Goal: Information Seeking & Learning: Learn about a topic

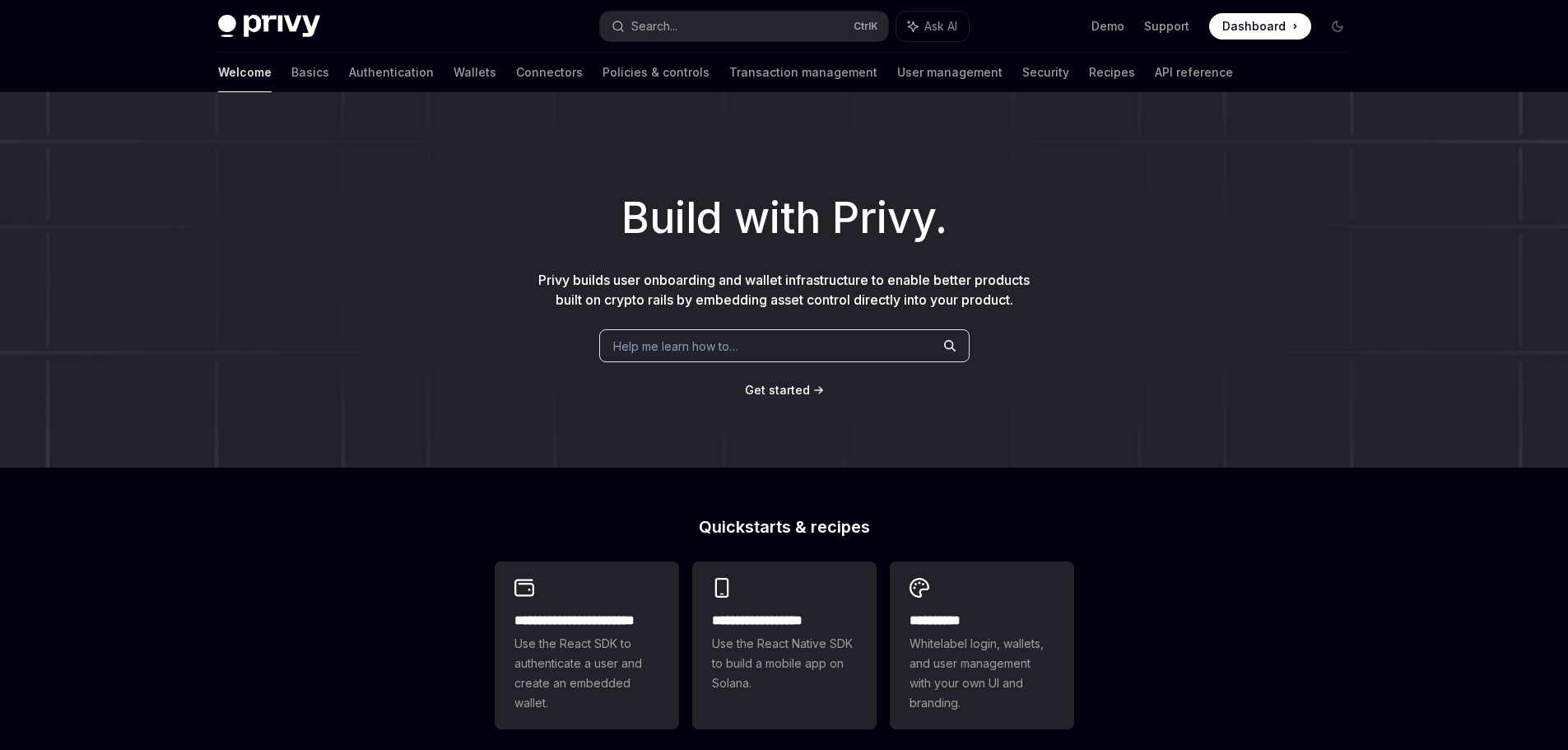
click at [1229, 219] on h1 "Build with Privy." at bounding box center [784, 218] width 1515 height 64
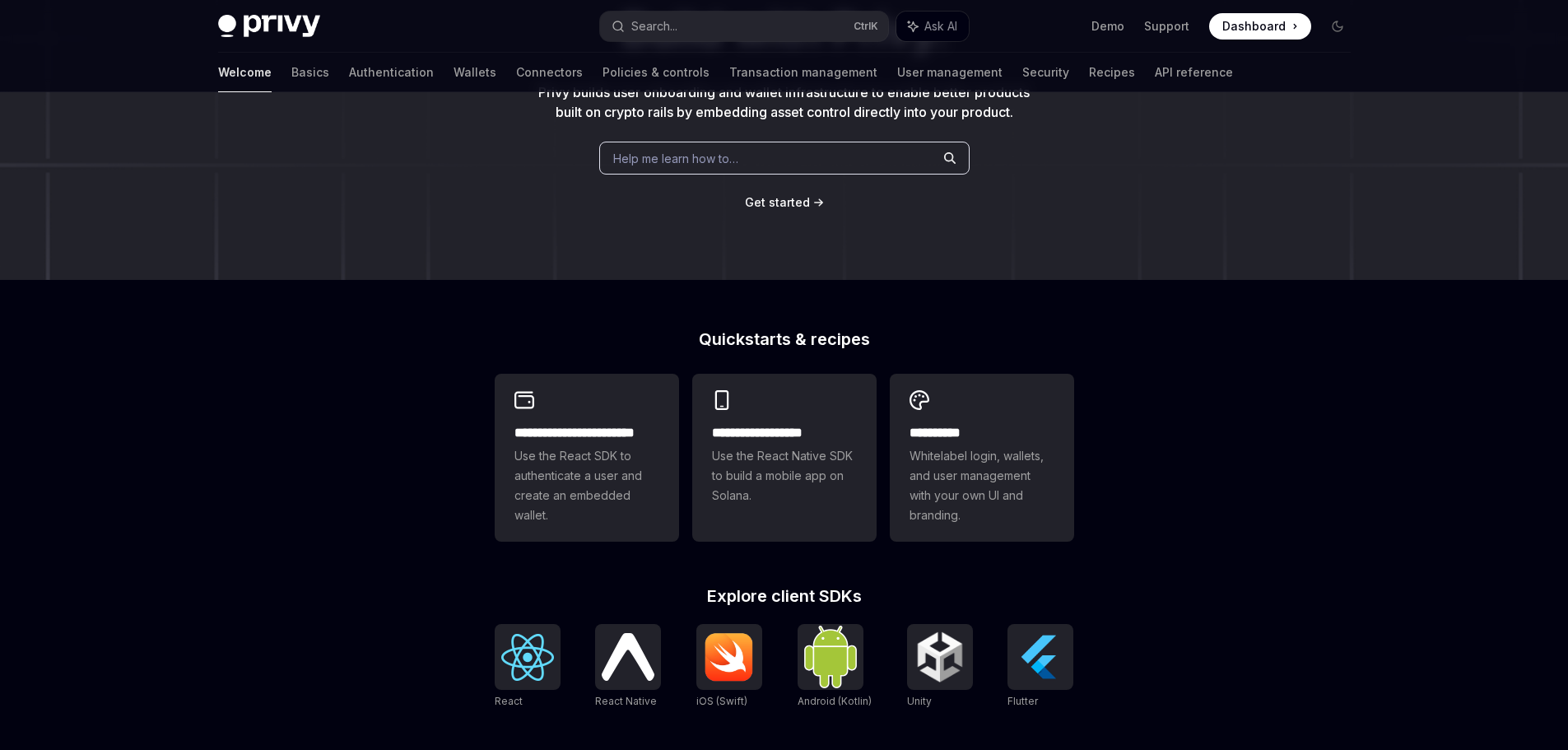
scroll to position [394, 0]
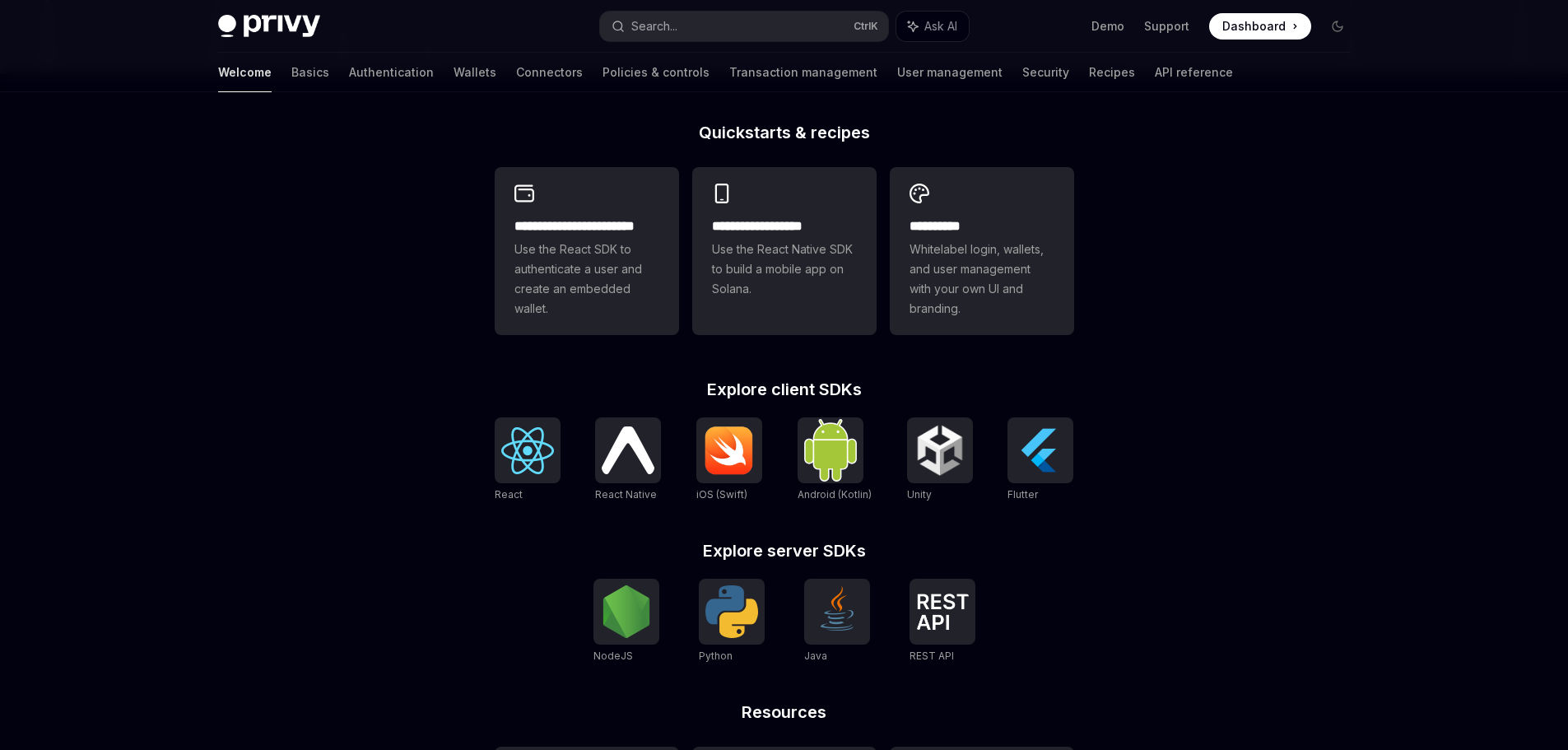
click at [1314, 343] on div "**********" at bounding box center [784, 306] width 1568 height 1216
click at [1300, 350] on div "**********" at bounding box center [784, 306] width 1568 height 1216
click at [1294, 352] on div "**********" at bounding box center [784, 306] width 1568 height 1216
click at [1293, 353] on div "**********" at bounding box center [784, 306] width 1568 height 1216
click at [1290, 353] on div "**********" at bounding box center [784, 306] width 1568 height 1216
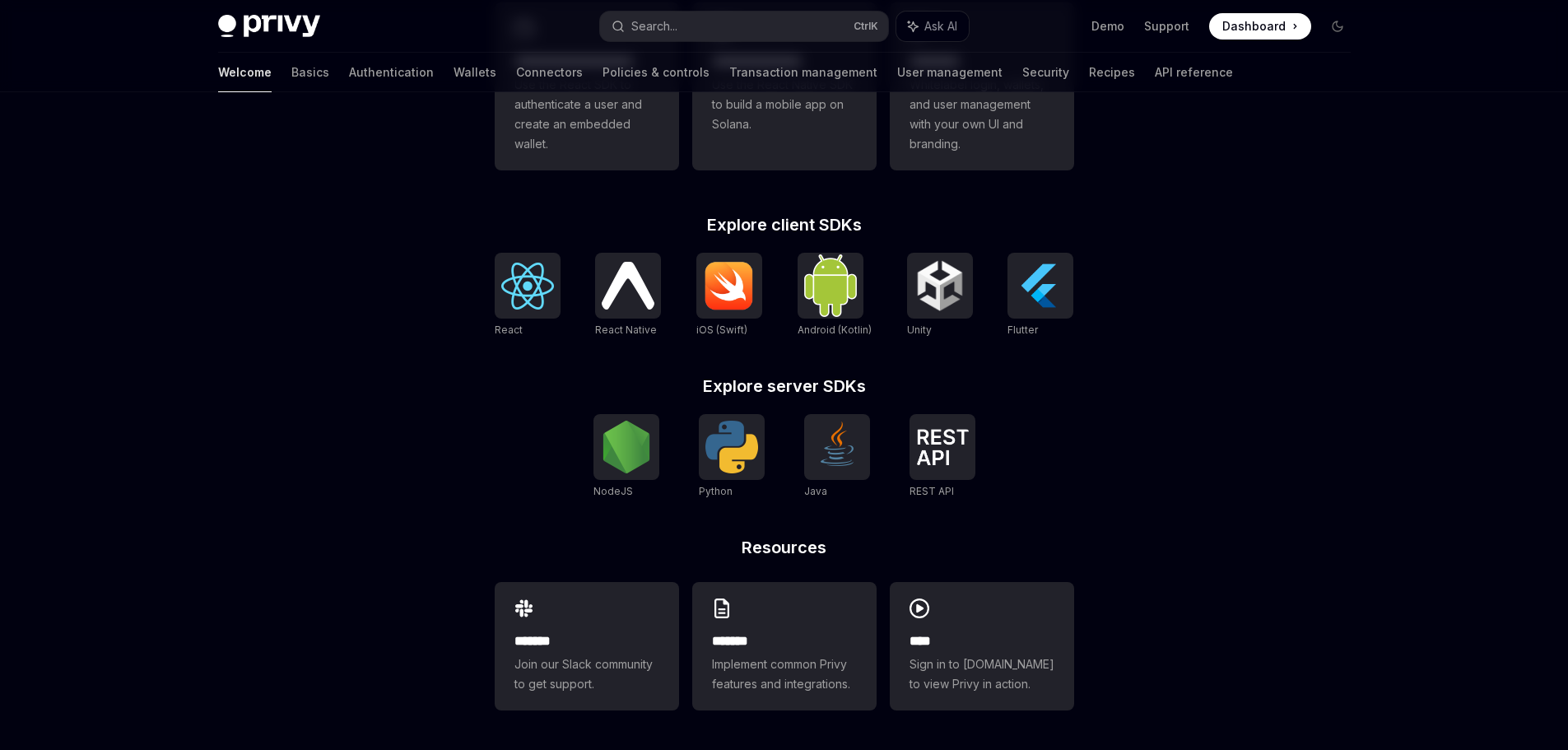
scroll to position [559, 0]
click at [953, 432] on img at bounding box center [942, 447] width 53 height 36
click at [640, 468] on img at bounding box center [626, 447] width 53 height 53
type textarea "*"
click at [632, 445] on img at bounding box center [626, 447] width 53 height 53
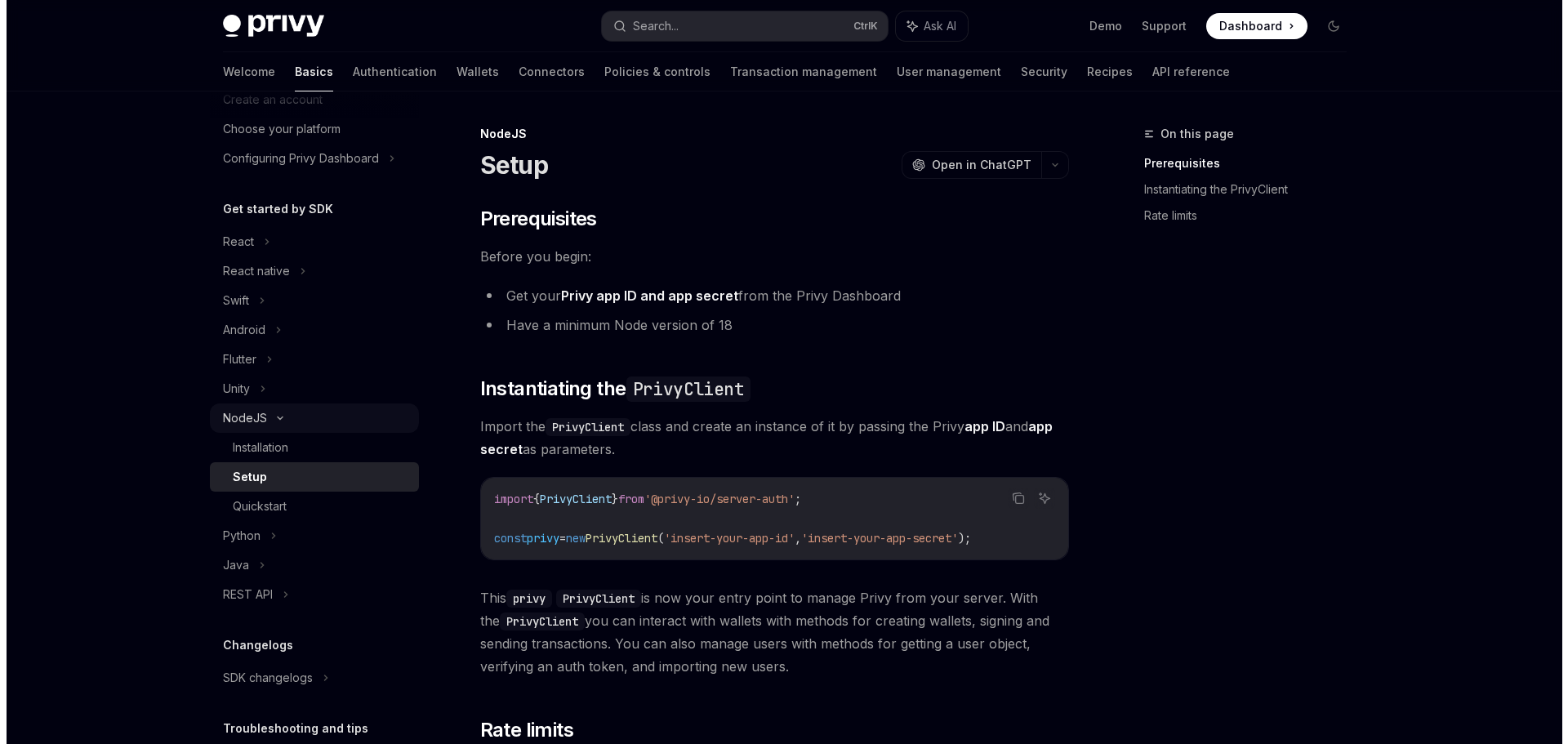
scroll to position [213, 0]
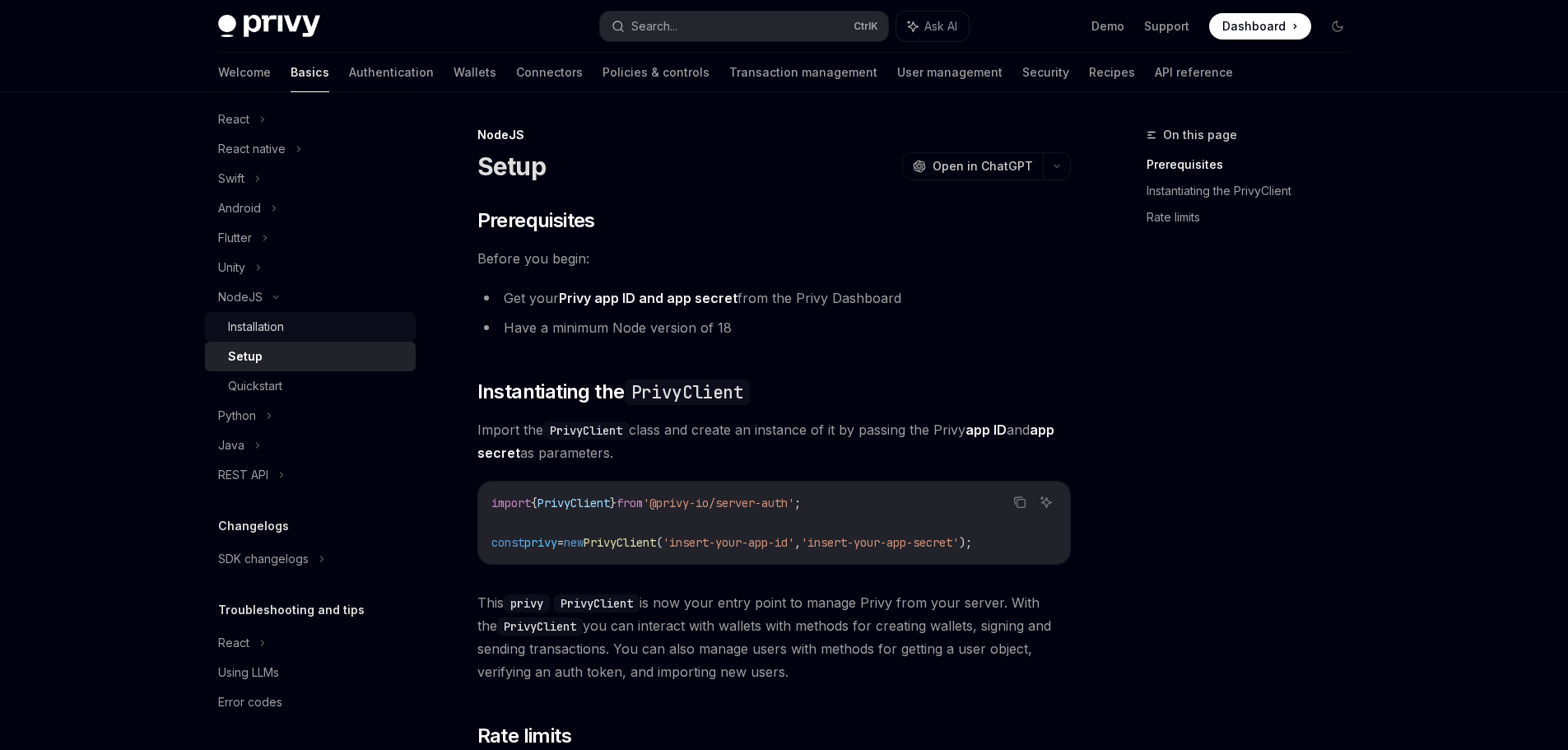
click at [248, 327] on div "Installation" at bounding box center [255, 327] width 56 height 20
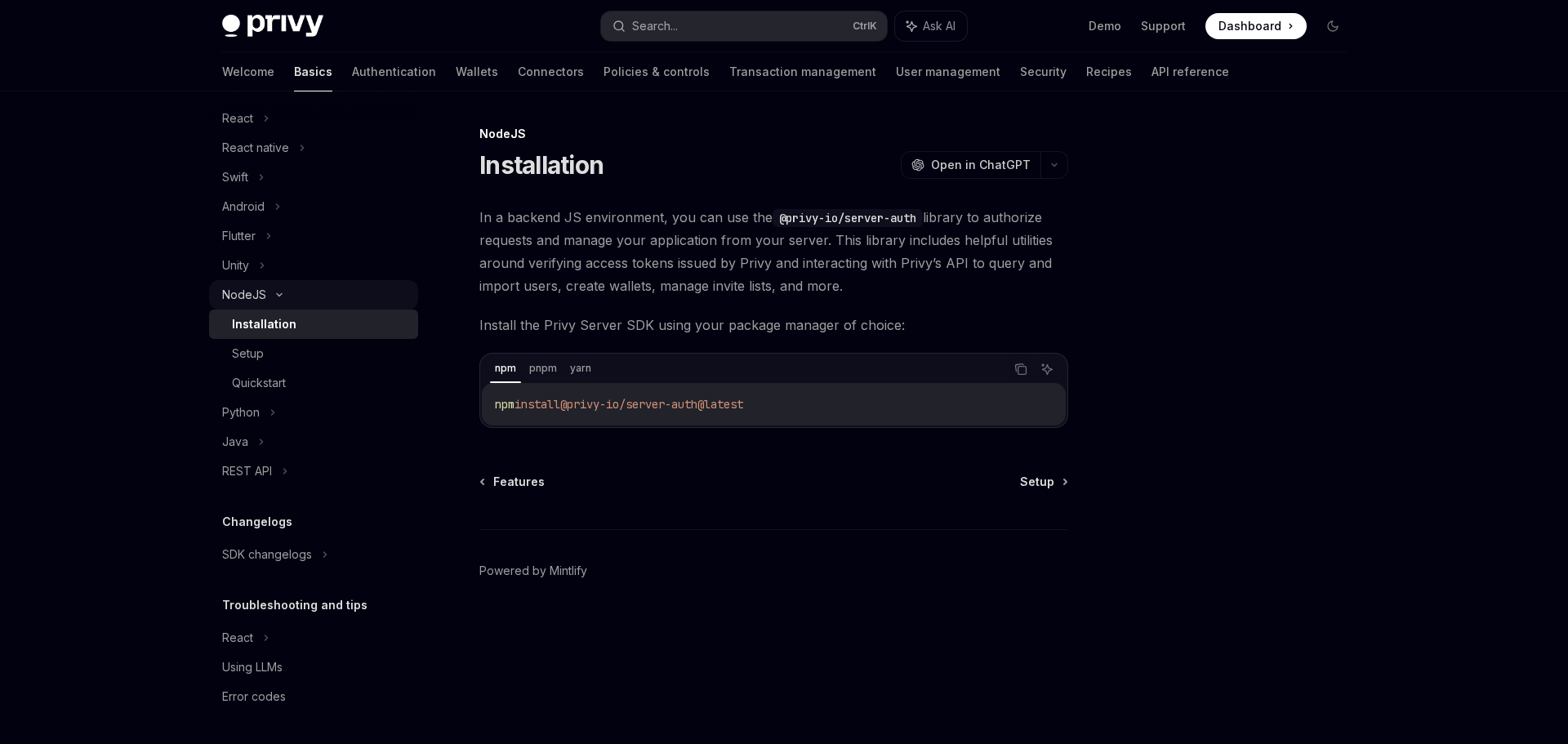
click at [272, 302] on div "NodeJS" at bounding box center [314, 294] width 209 height 29
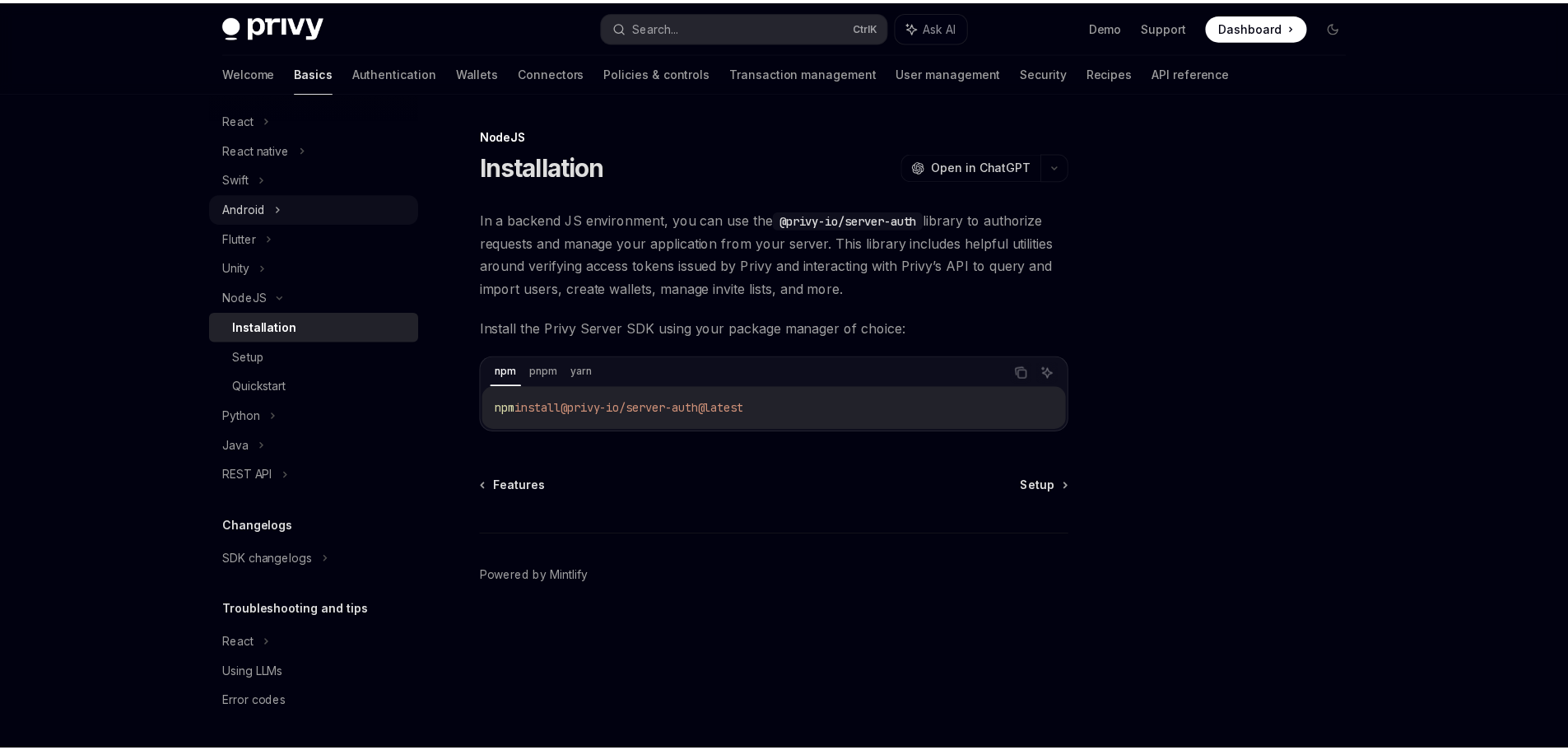
scroll to position [126, 0]
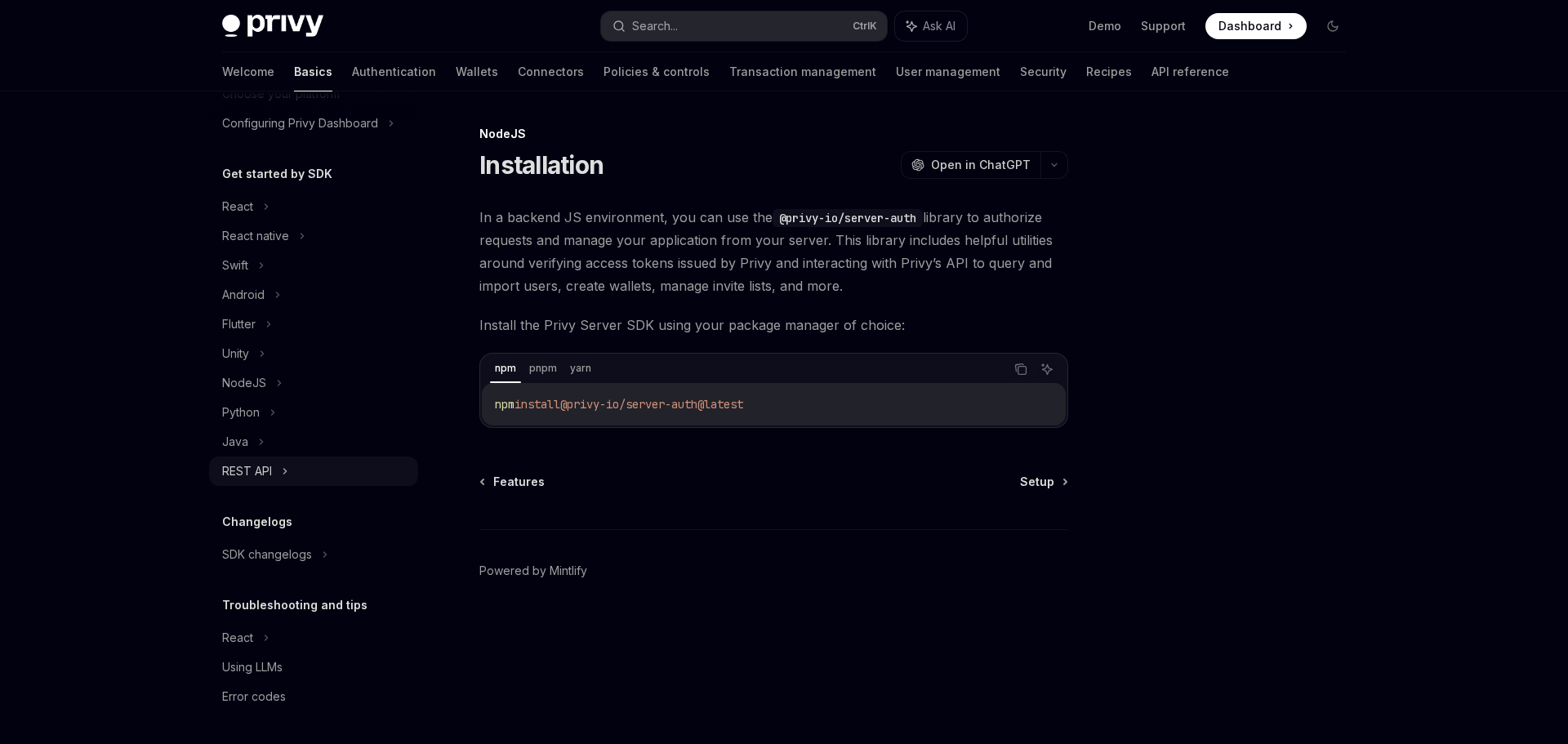
click at [275, 473] on div "REST API" at bounding box center [314, 470] width 209 height 29
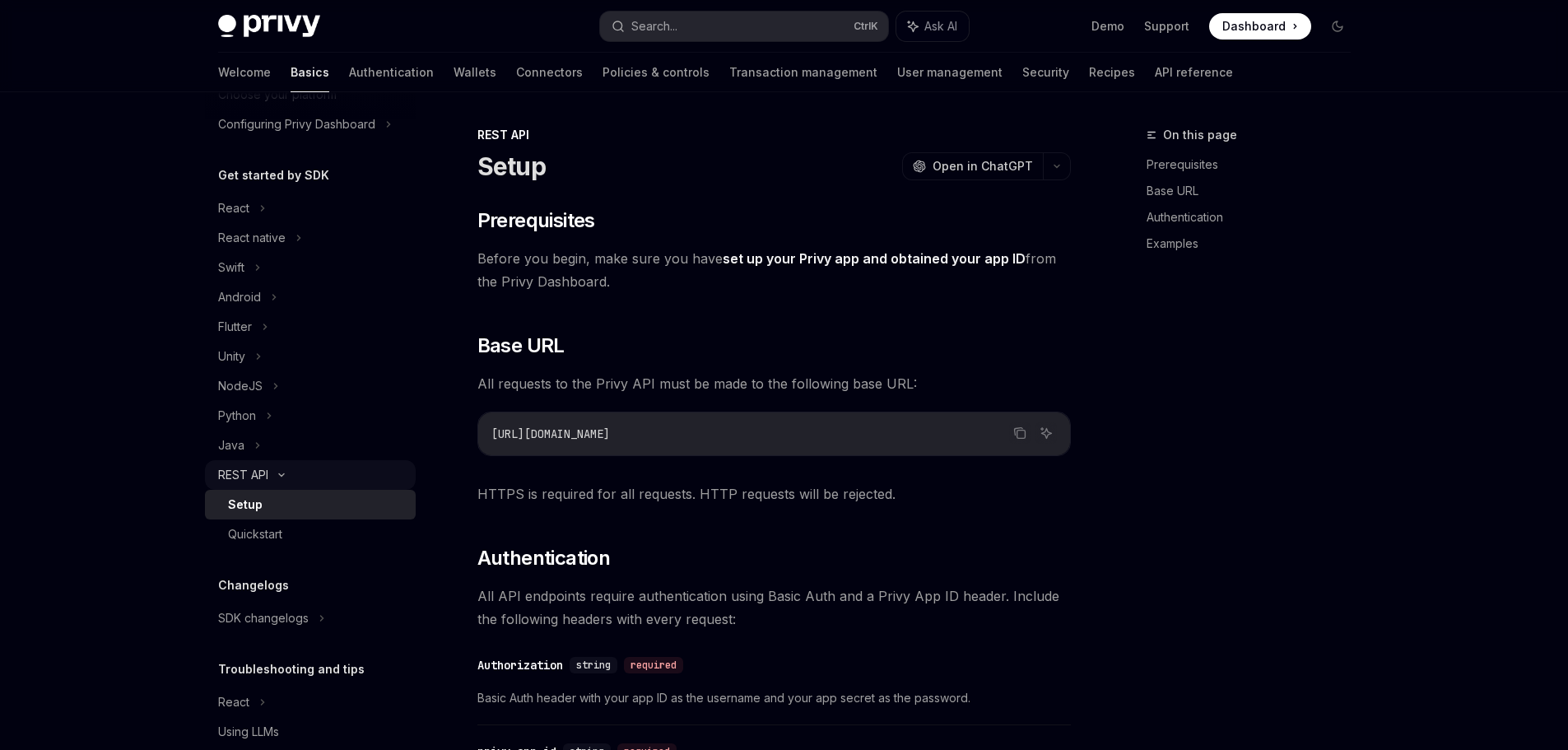
scroll to position [185, 0]
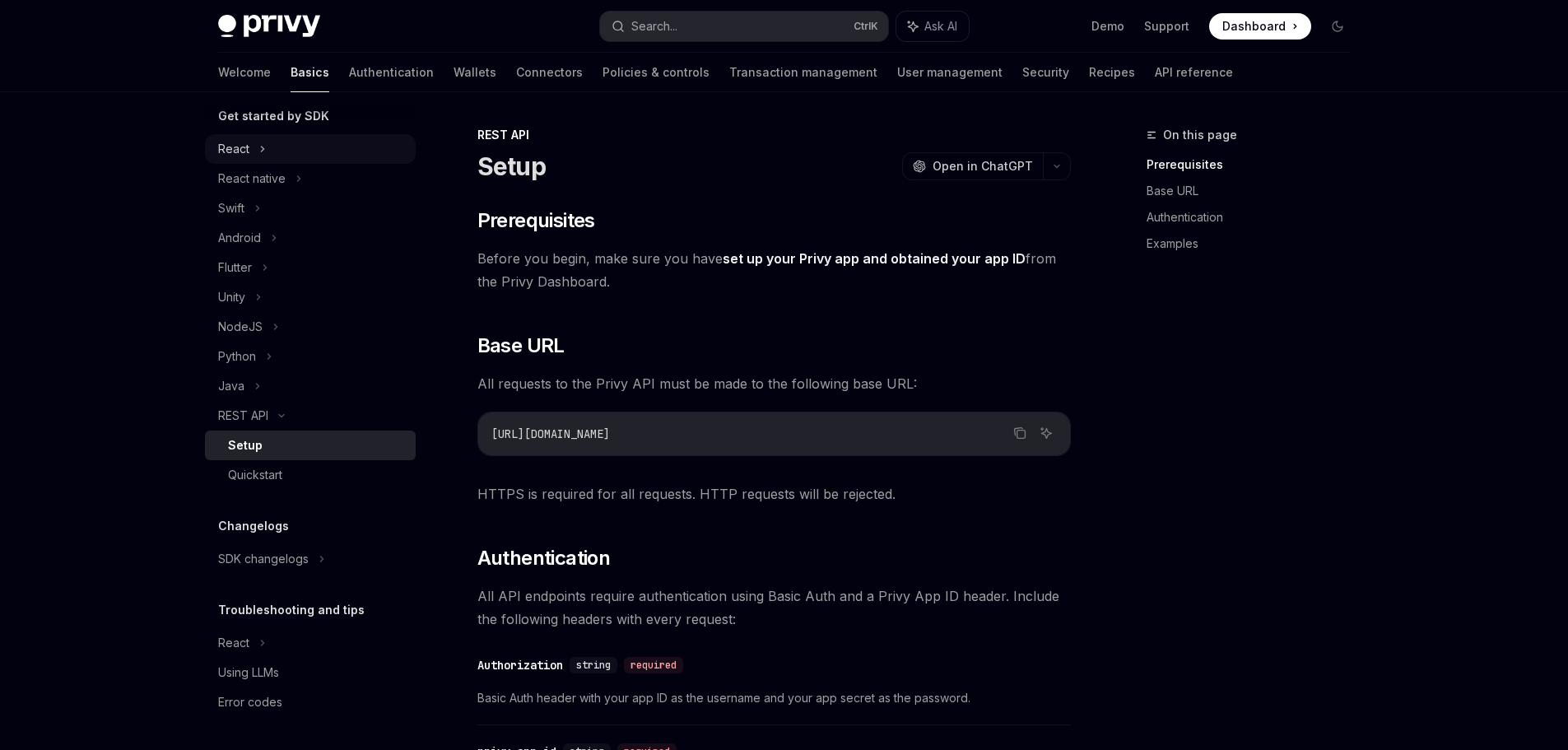
click at [257, 155] on div "React" at bounding box center [311, 149] width 211 height 29
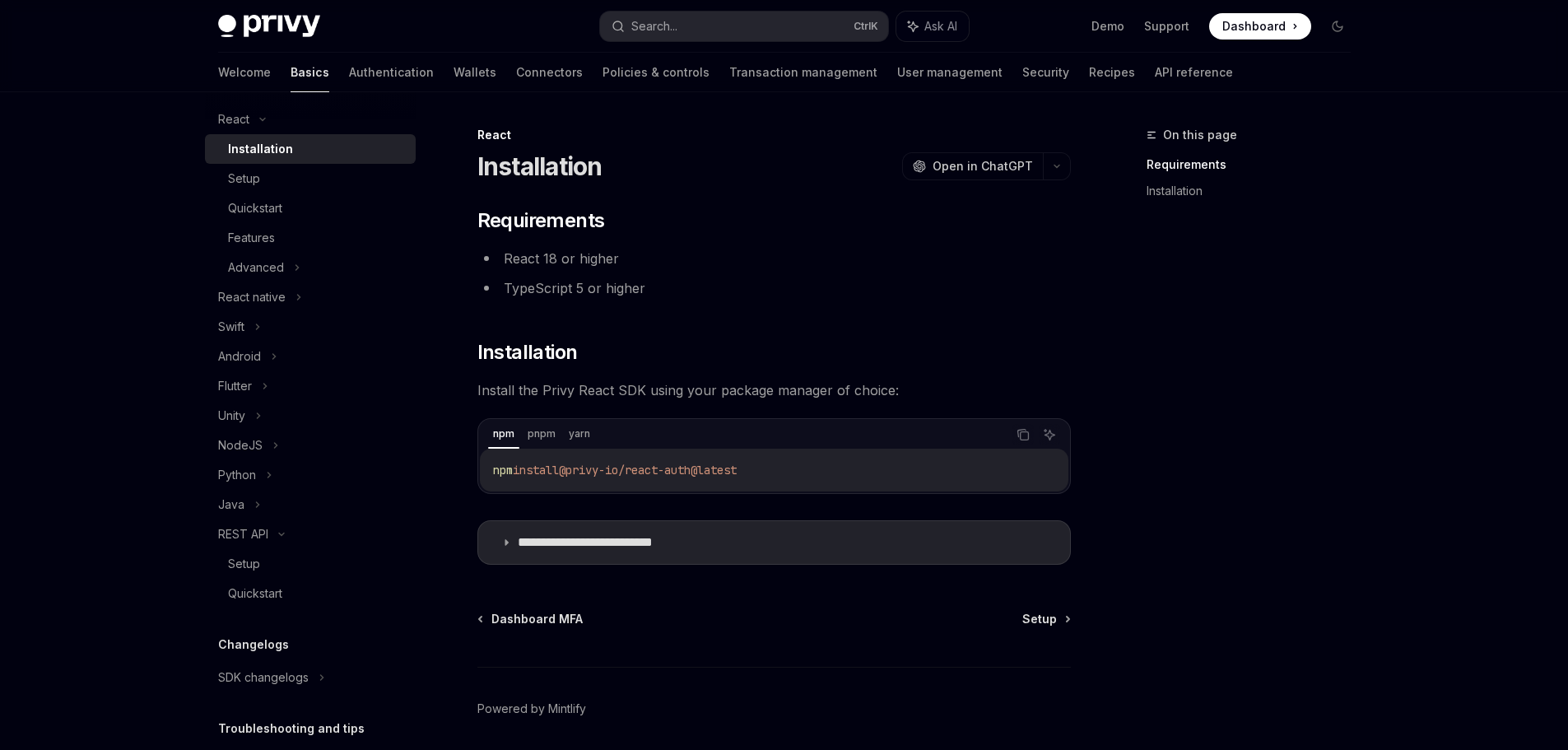
click at [265, 120] on icon at bounding box center [262, 119] width 20 height 7
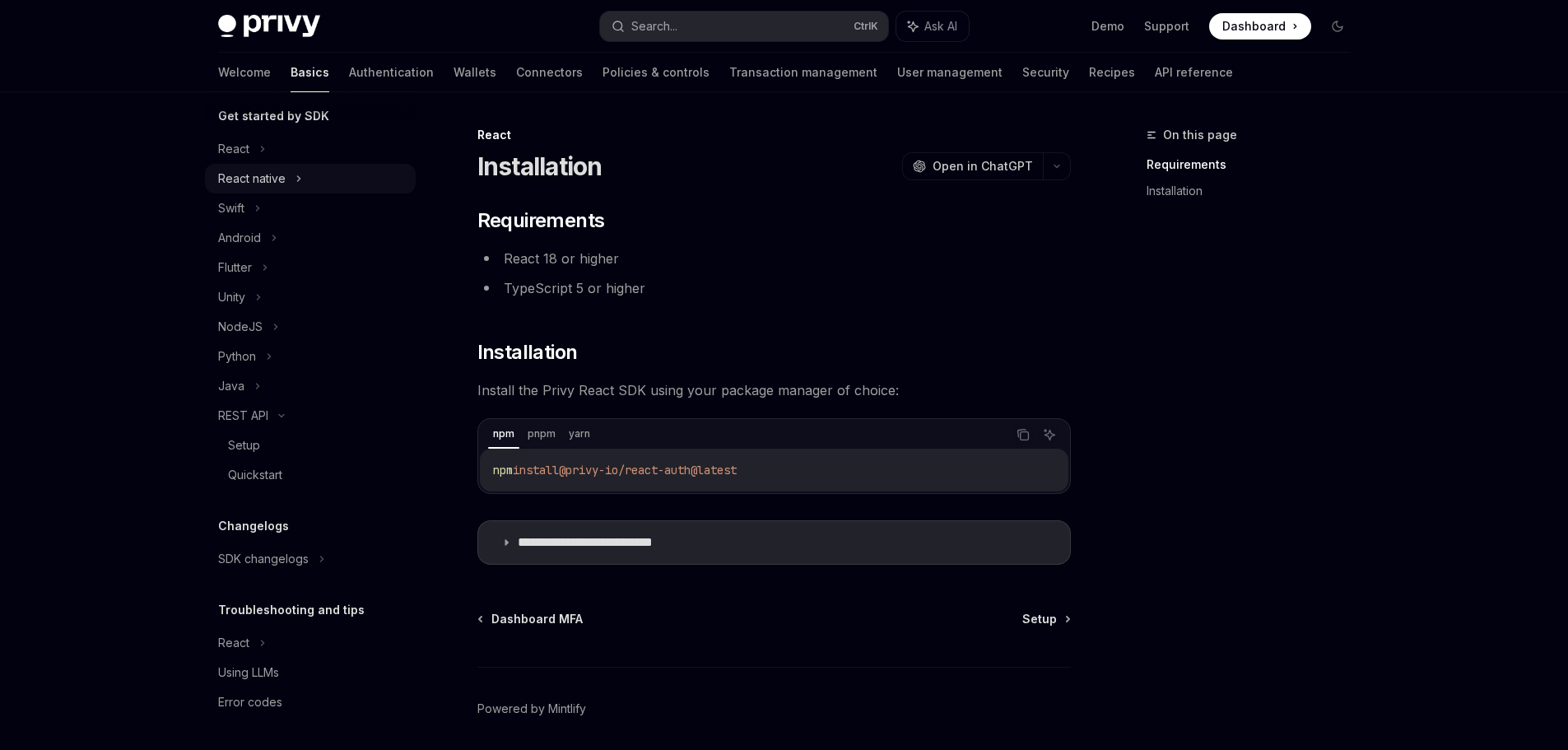
click at [262, 169] on div "React native" at bounding box center [252, 178] width 68 height 20
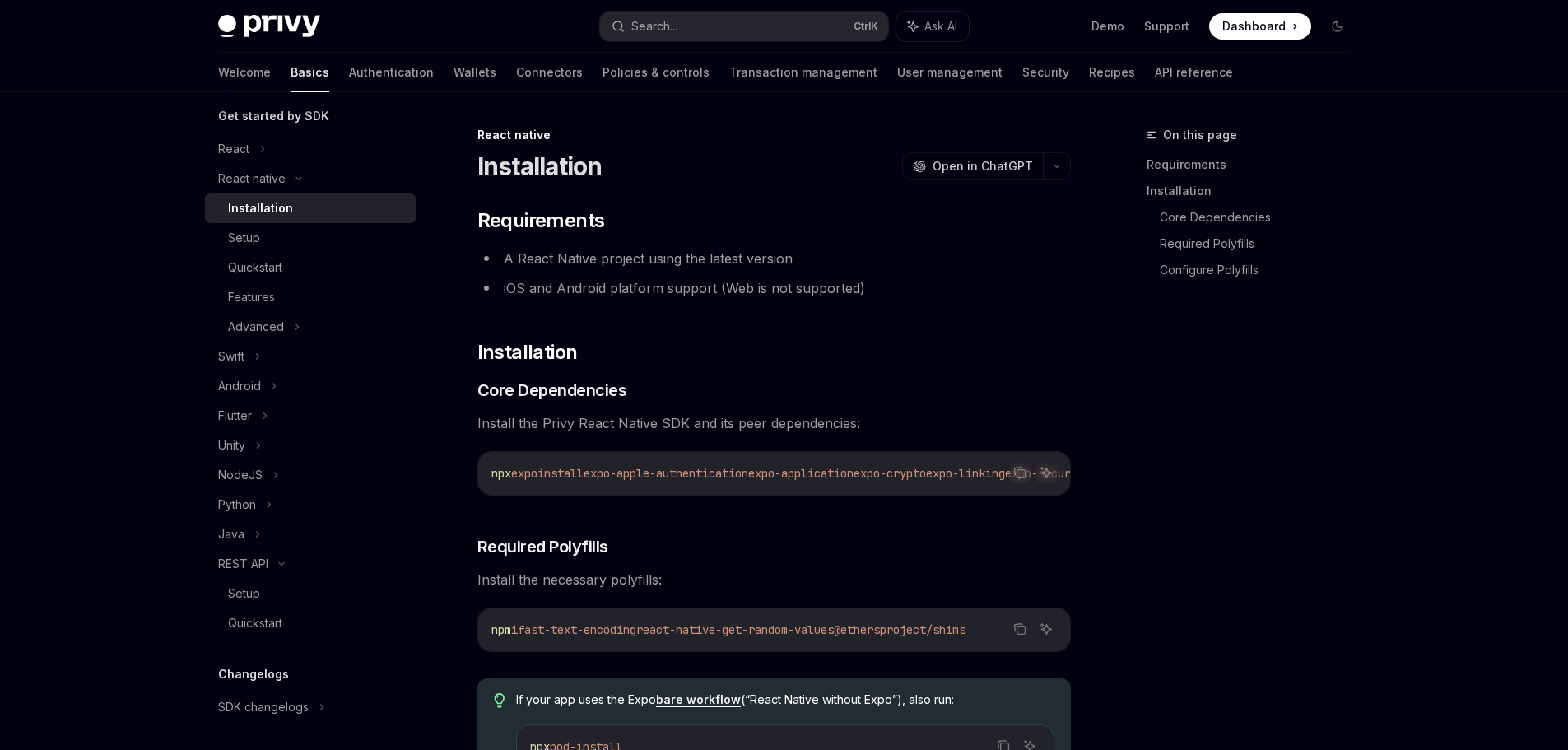
scroll to position [215, 0]
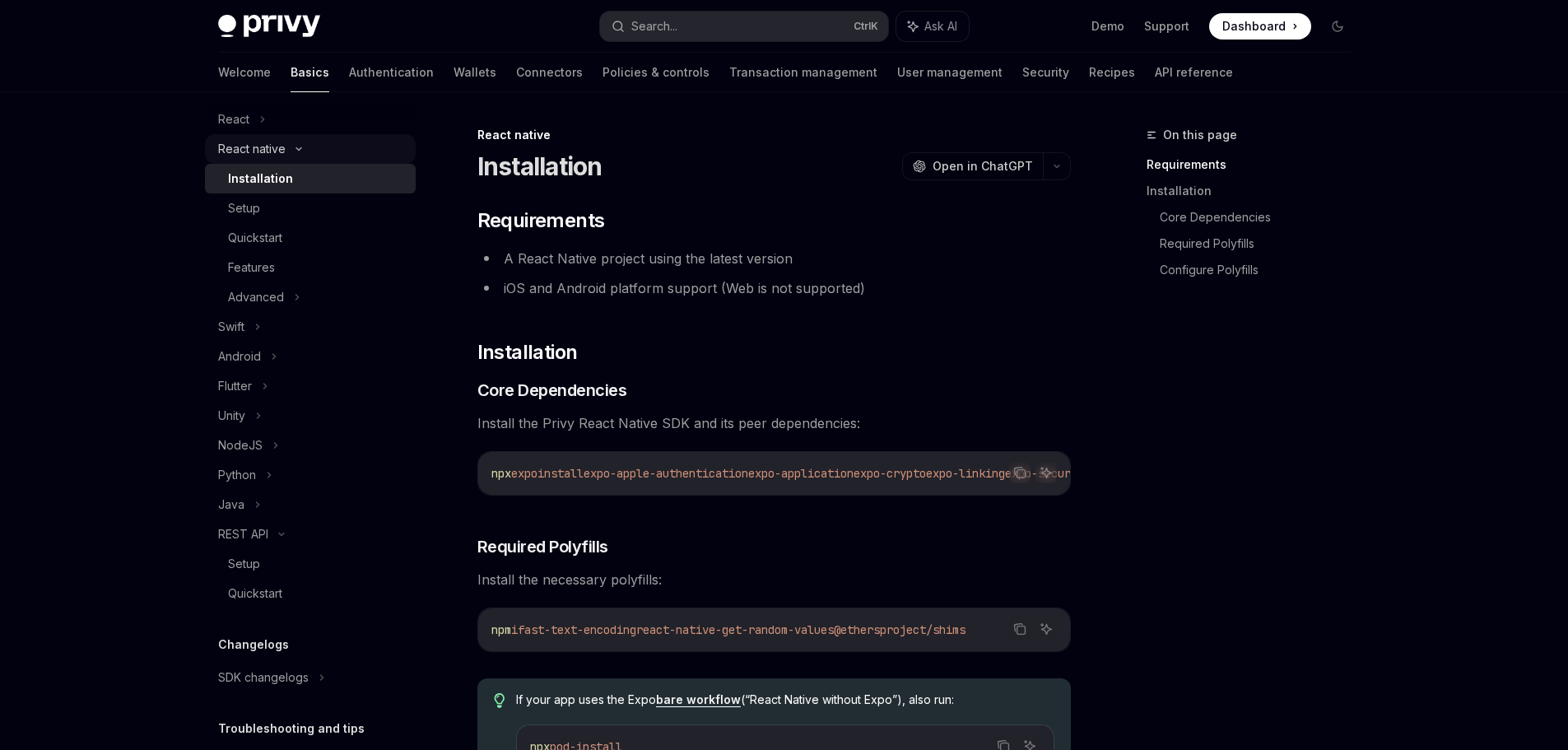
click at [292, 155] on div "React native" at bounding box center [311, 149] width 211 height 29
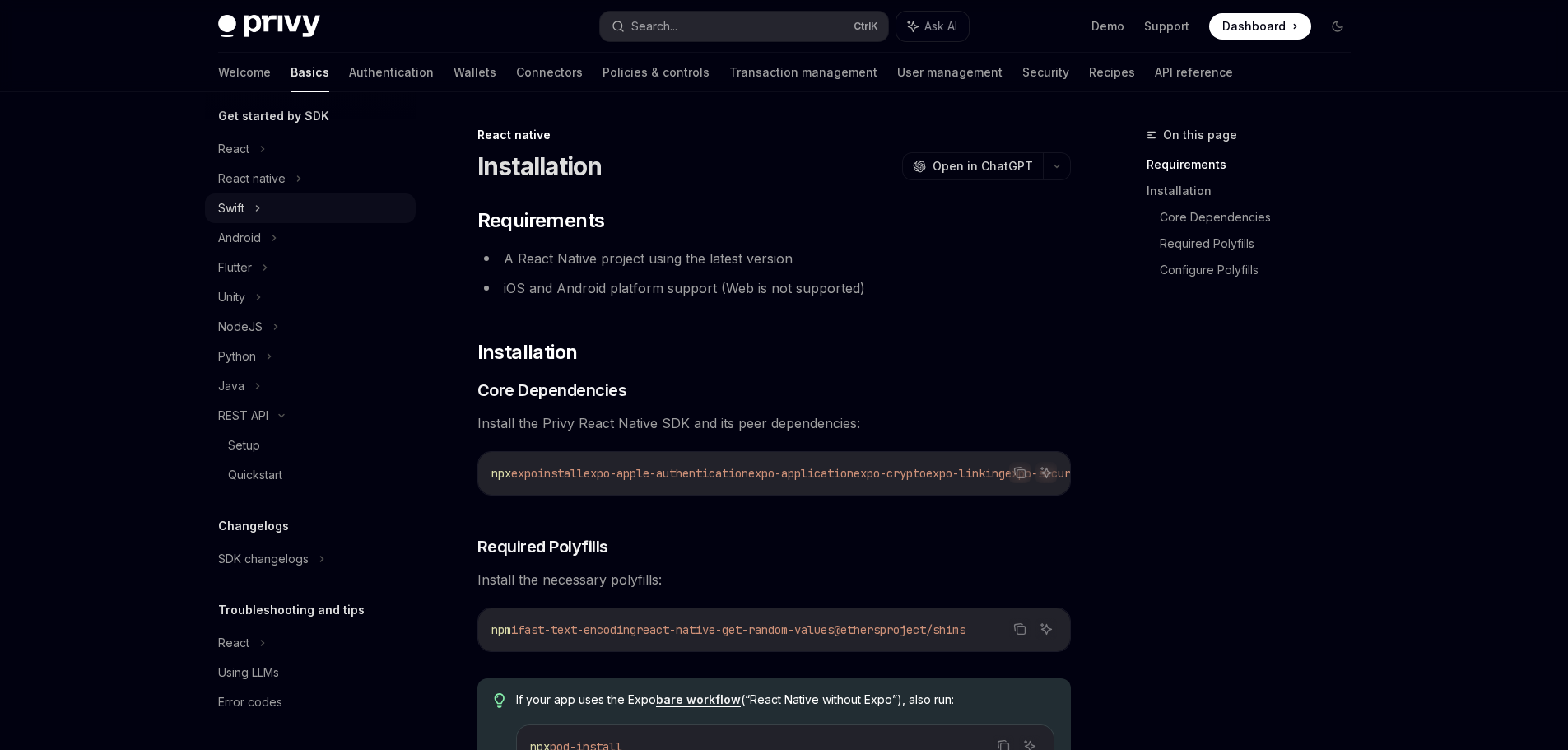
click at [262, 208] on div "Swift" at bounding box center [311, 207] width 211 height 29
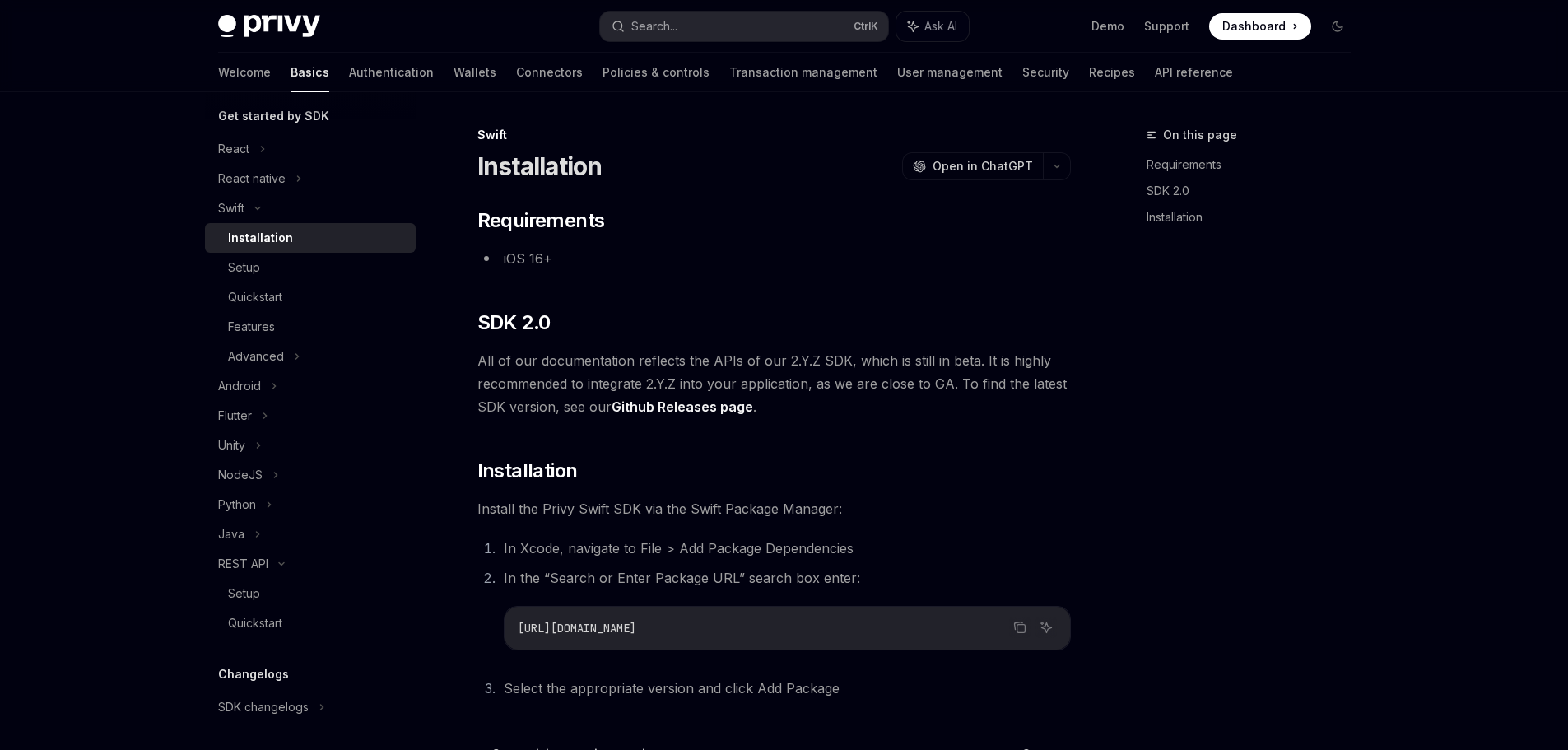
scroll to position [215, 0]
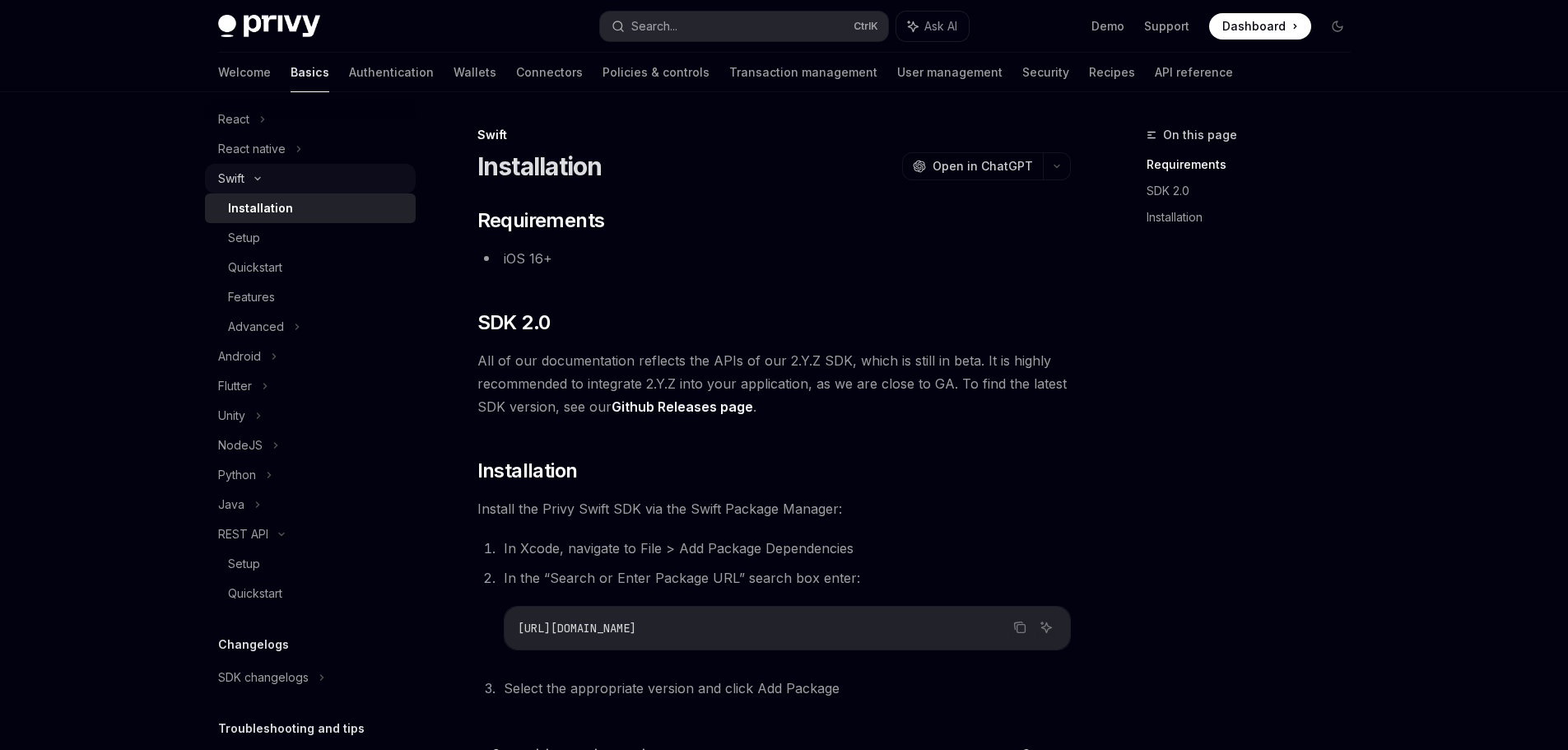
click at [270, 187] on div "Swift" at bounding box center [311, 178] width 211 height 29
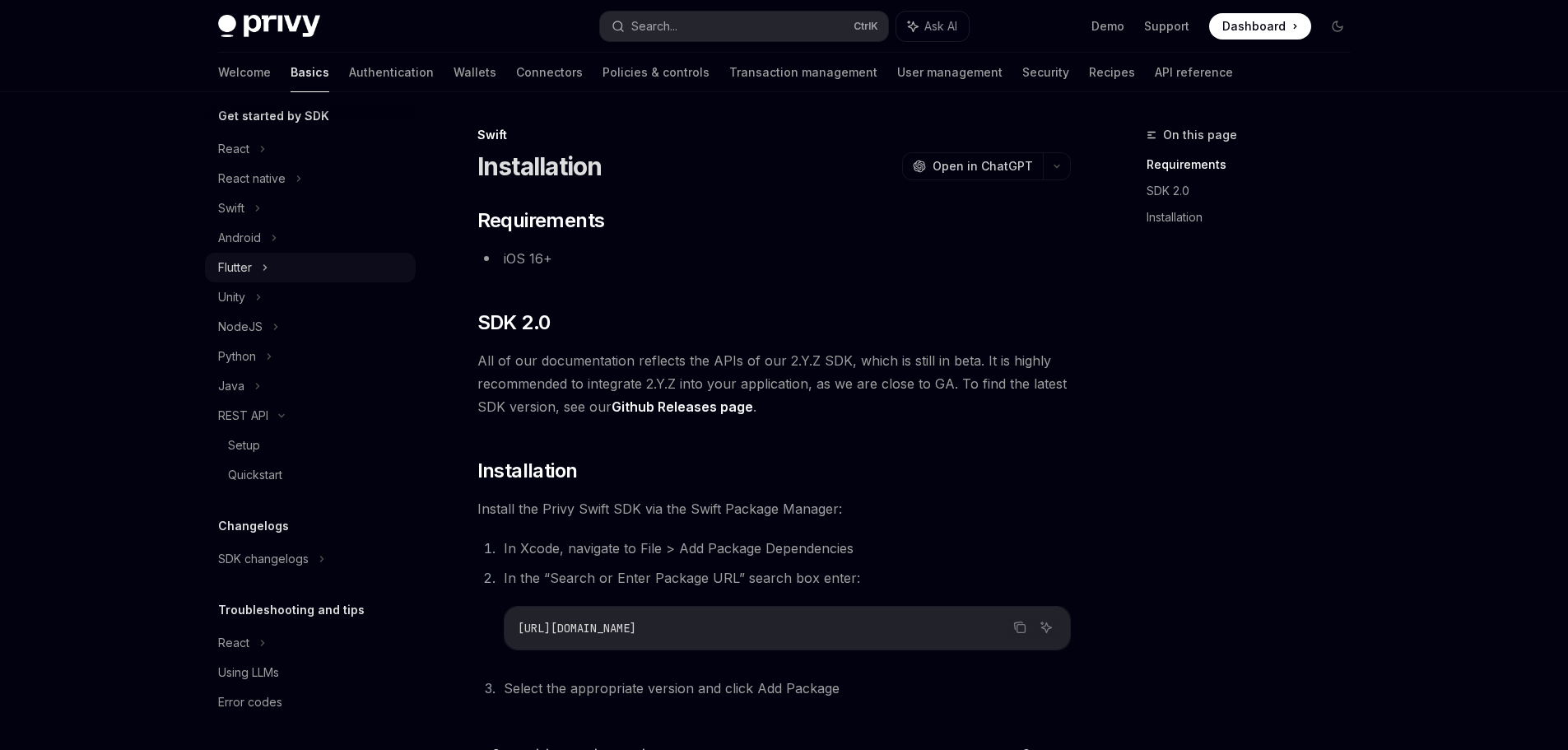
click at [263, 255] on div "Flutter" at bounding box center [311, 266] width 211 height 29
type textarea "*"
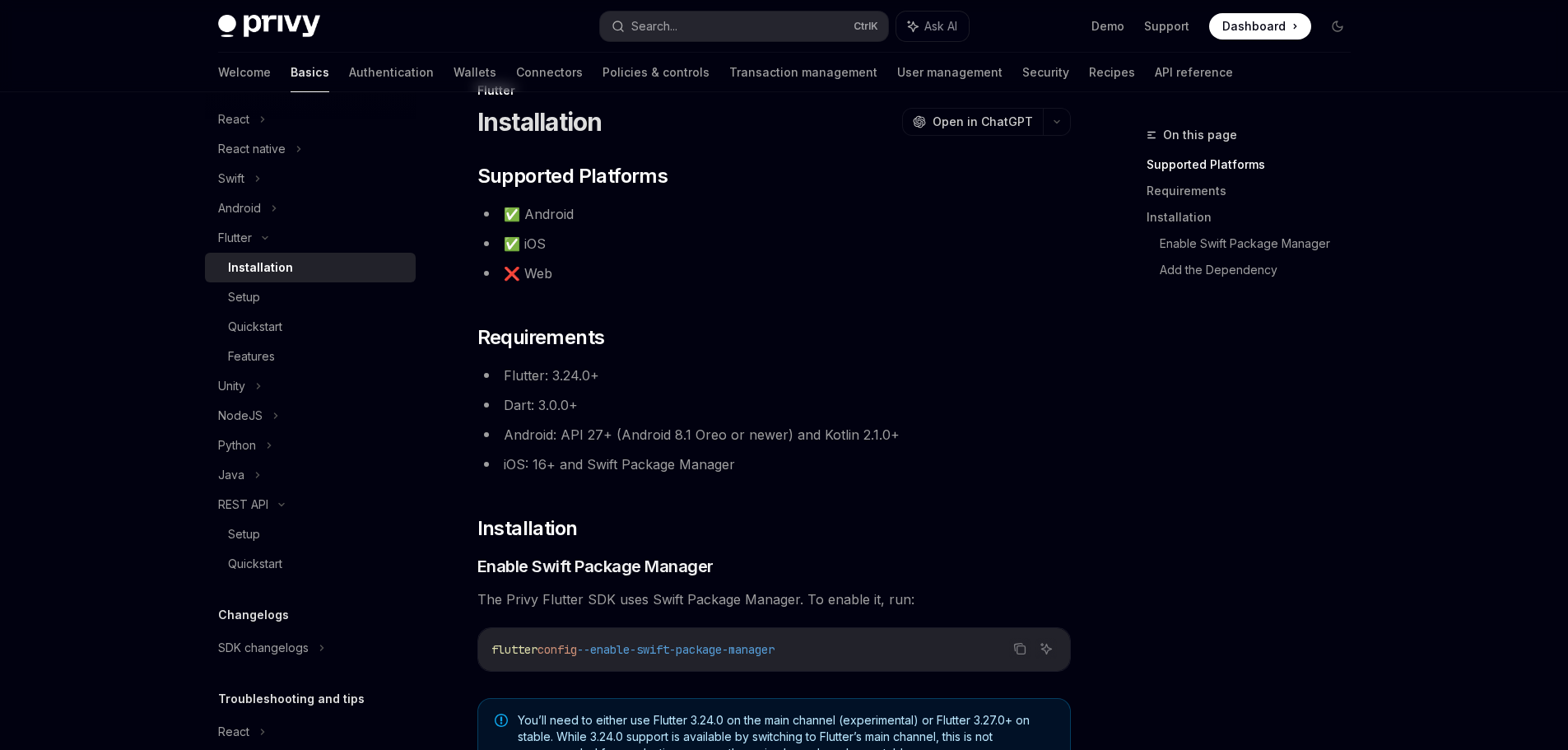
scroll to position [82, 0]
